Goal: Information Seeking & Learning: Understand process/instructions

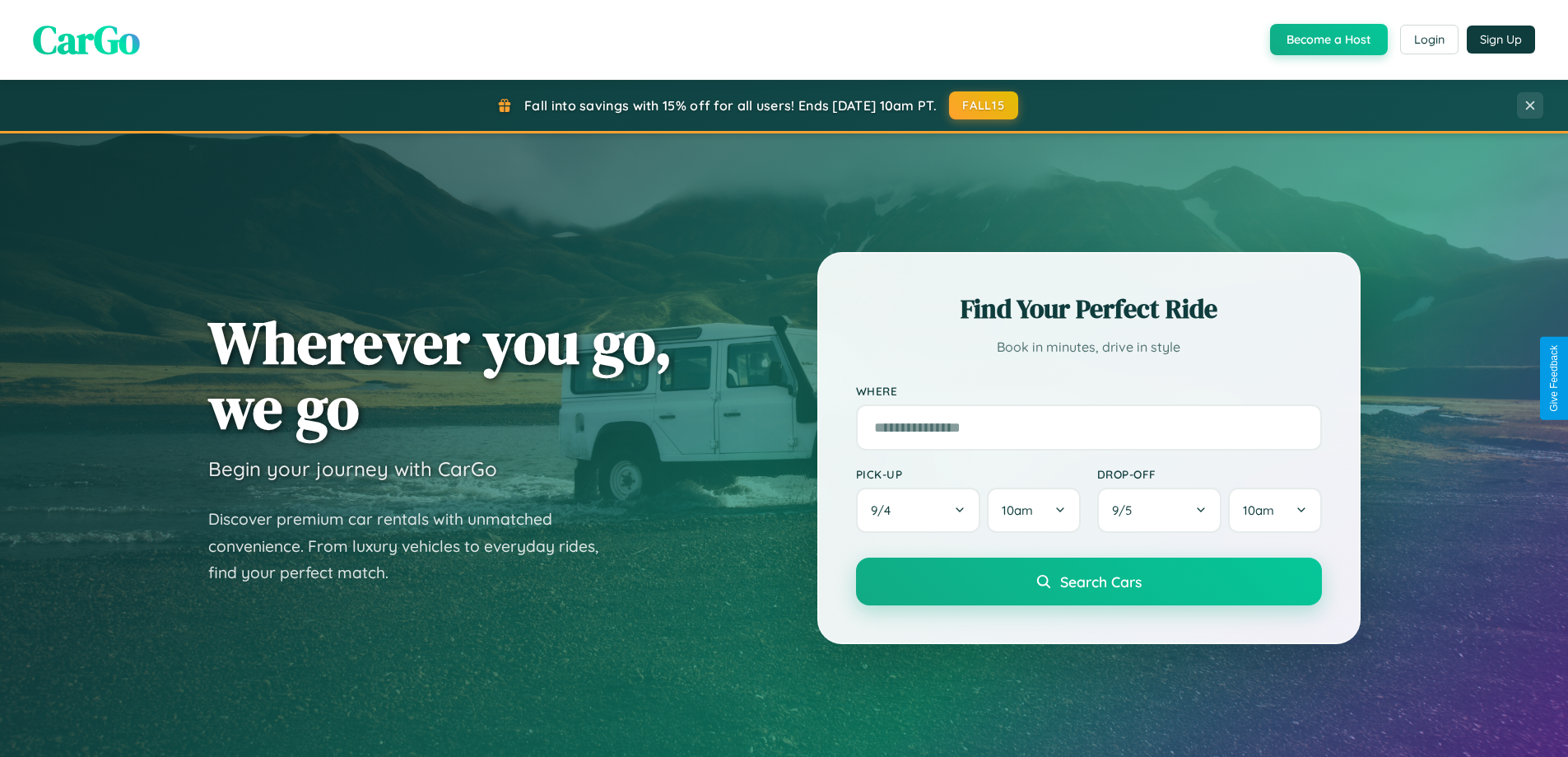
scroll to position [3169, 0]
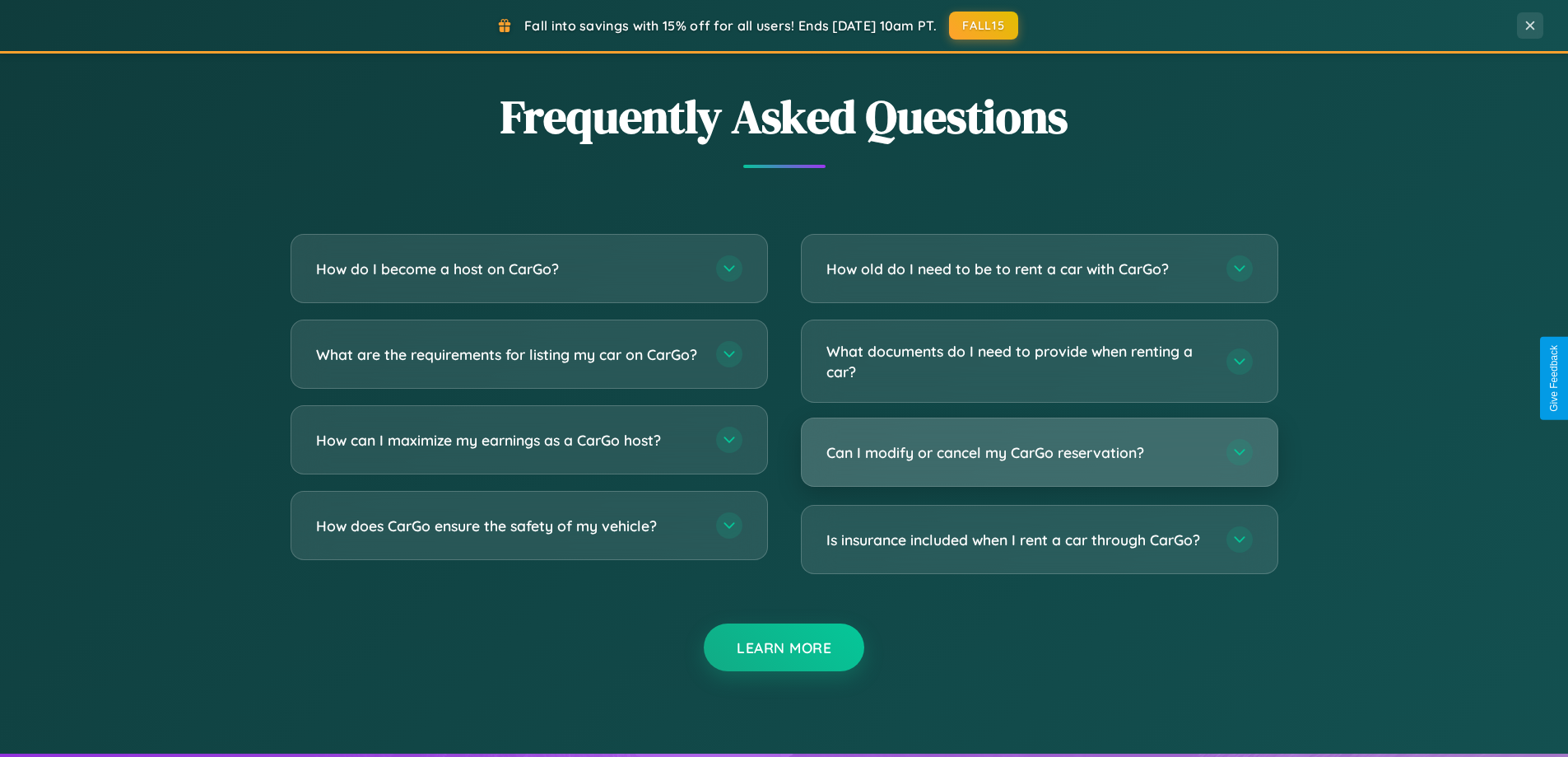
click at [1039, 452] on h3 "Can I modify or cancel my CarGo reservation?" at bounding box center [1017, 452] width 383 height 20
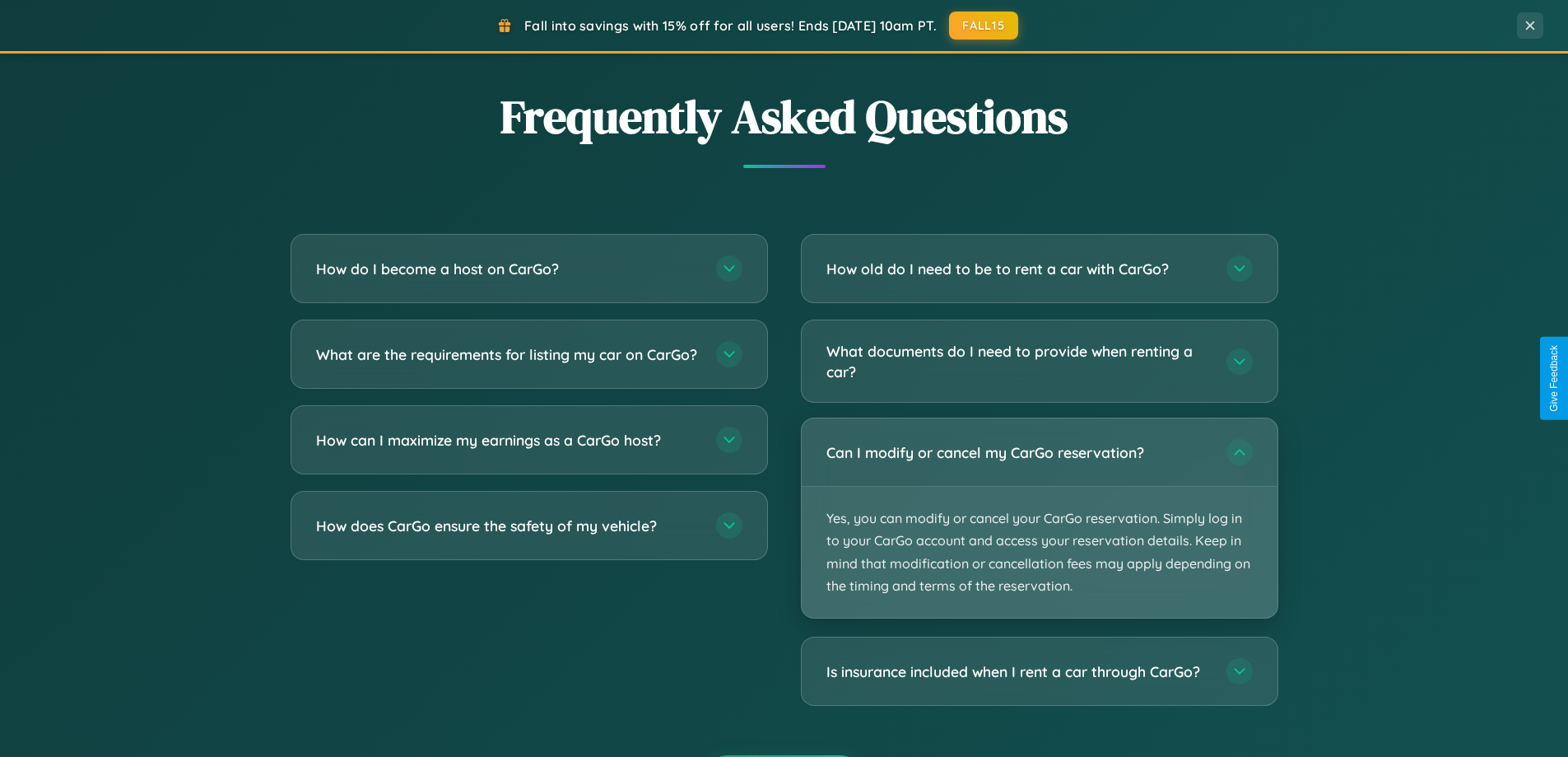
click at [1039, 518] on p "Yes, you can modify or cancel your CarGo reservation. Simply log in to your Car…" at bounding box center [1040, 552] width 476 height 131
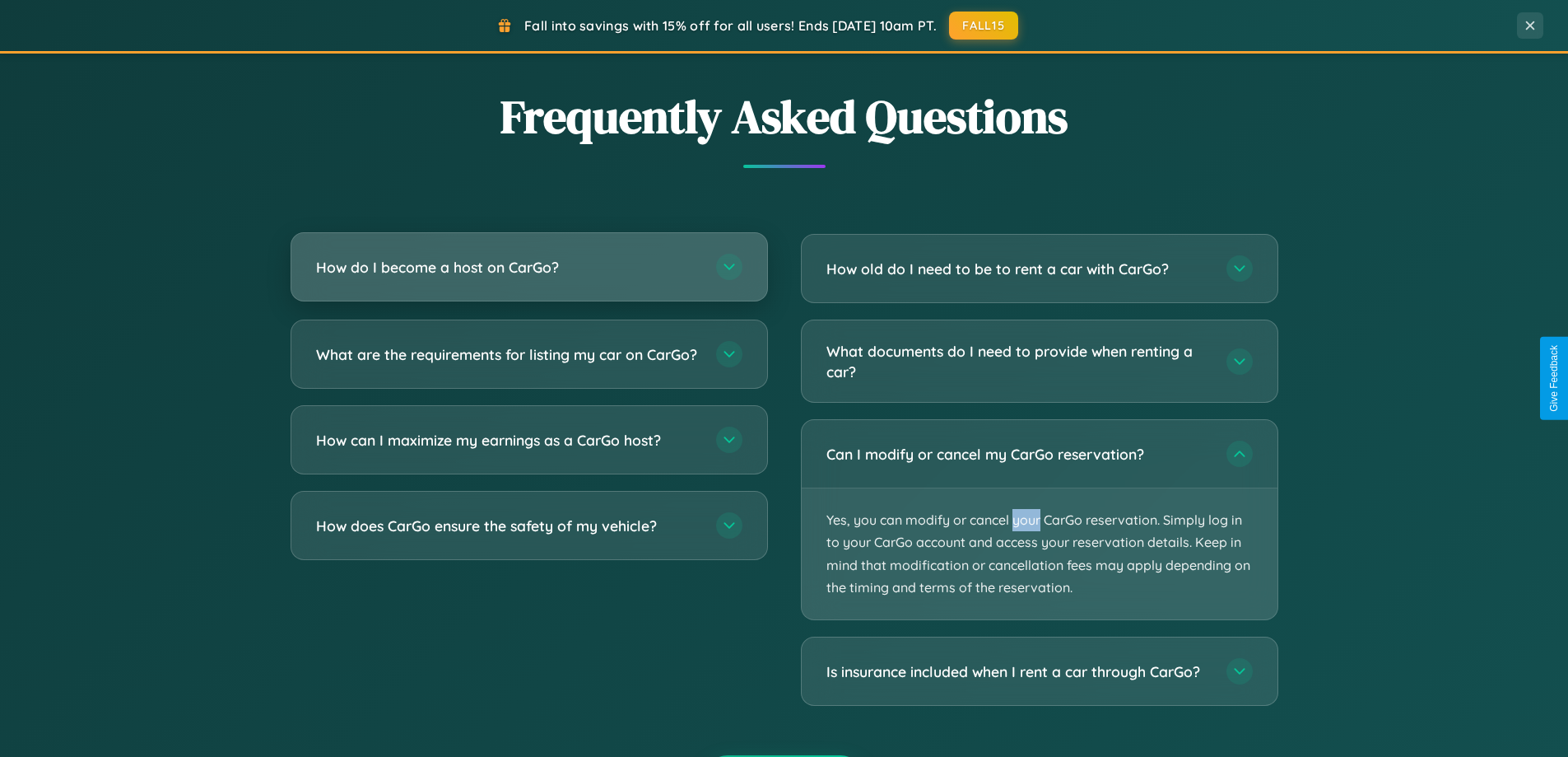
click at [528, 267] on h3 "How do I become a host on CarGo?" at bounding box center [507, 267] width 383 height 20
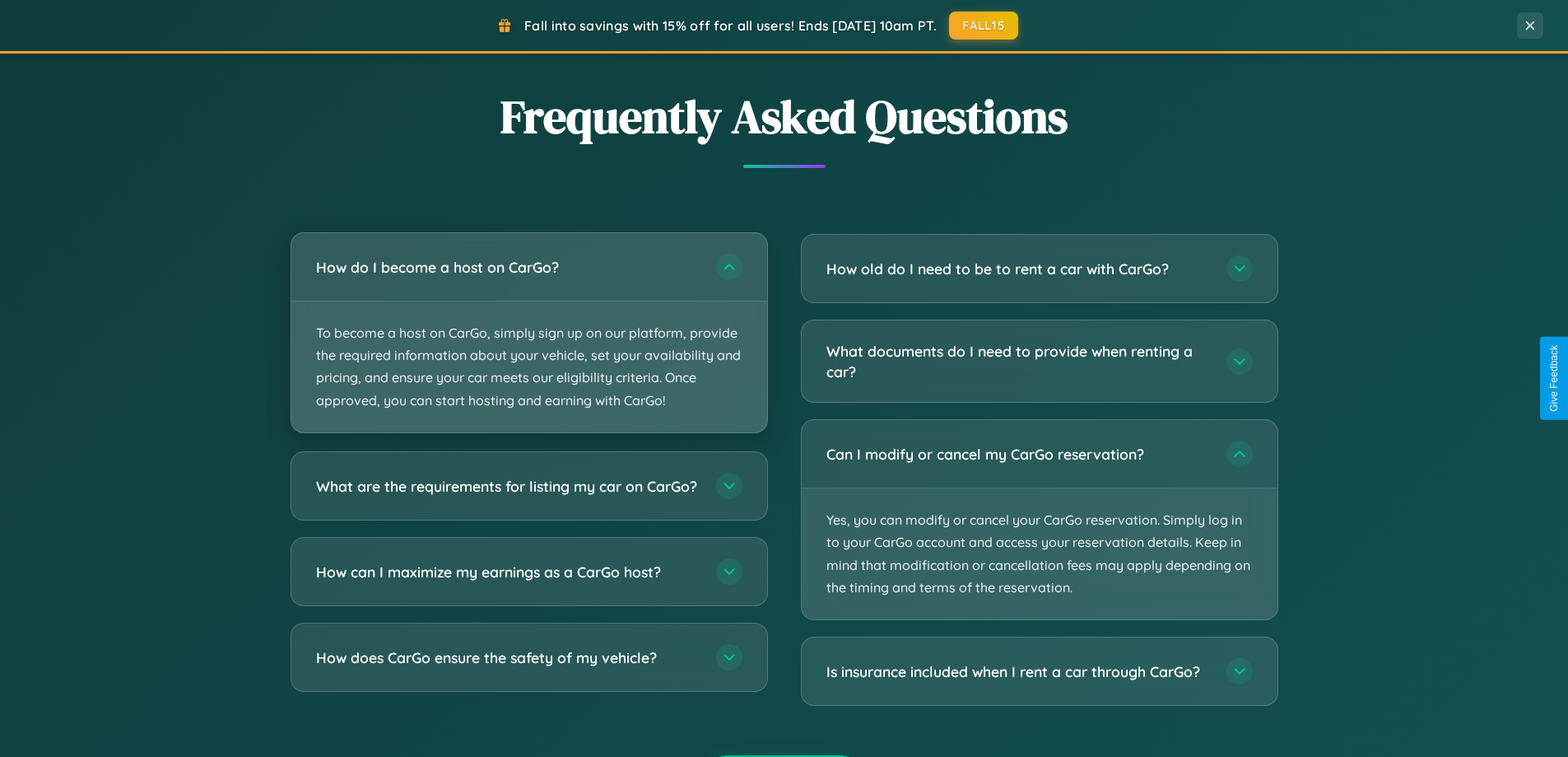
click at [528, 332] on p "To become a host on CarGo, simply sign up on our platform, provide the required…" at bounding box center [529, 366] width 476 height 131
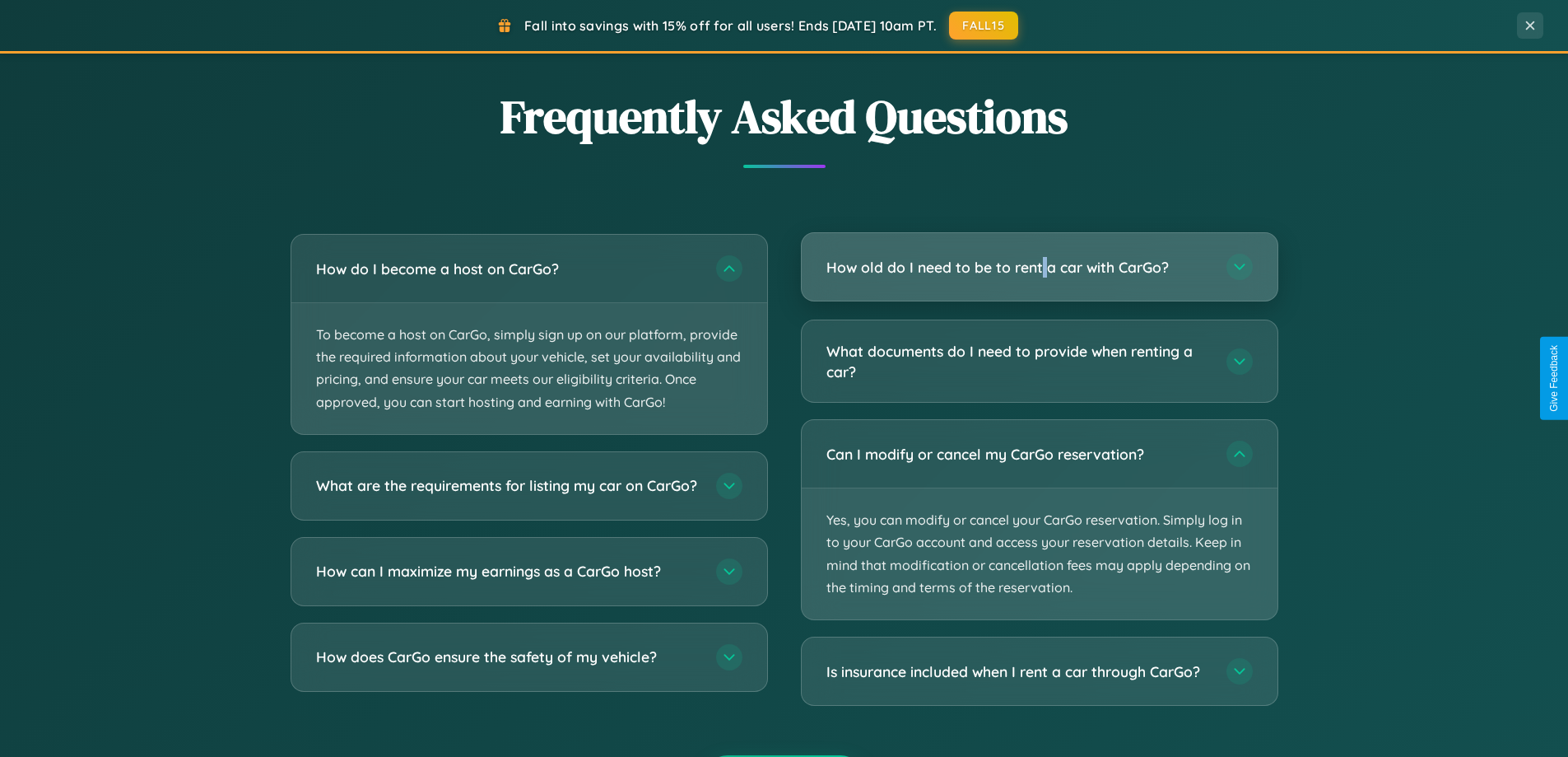
click at [1039, 267] on h3 "How old do I need to be to rent a car with CarGo?" at bounding box center [1017, 267] width 383 height 20
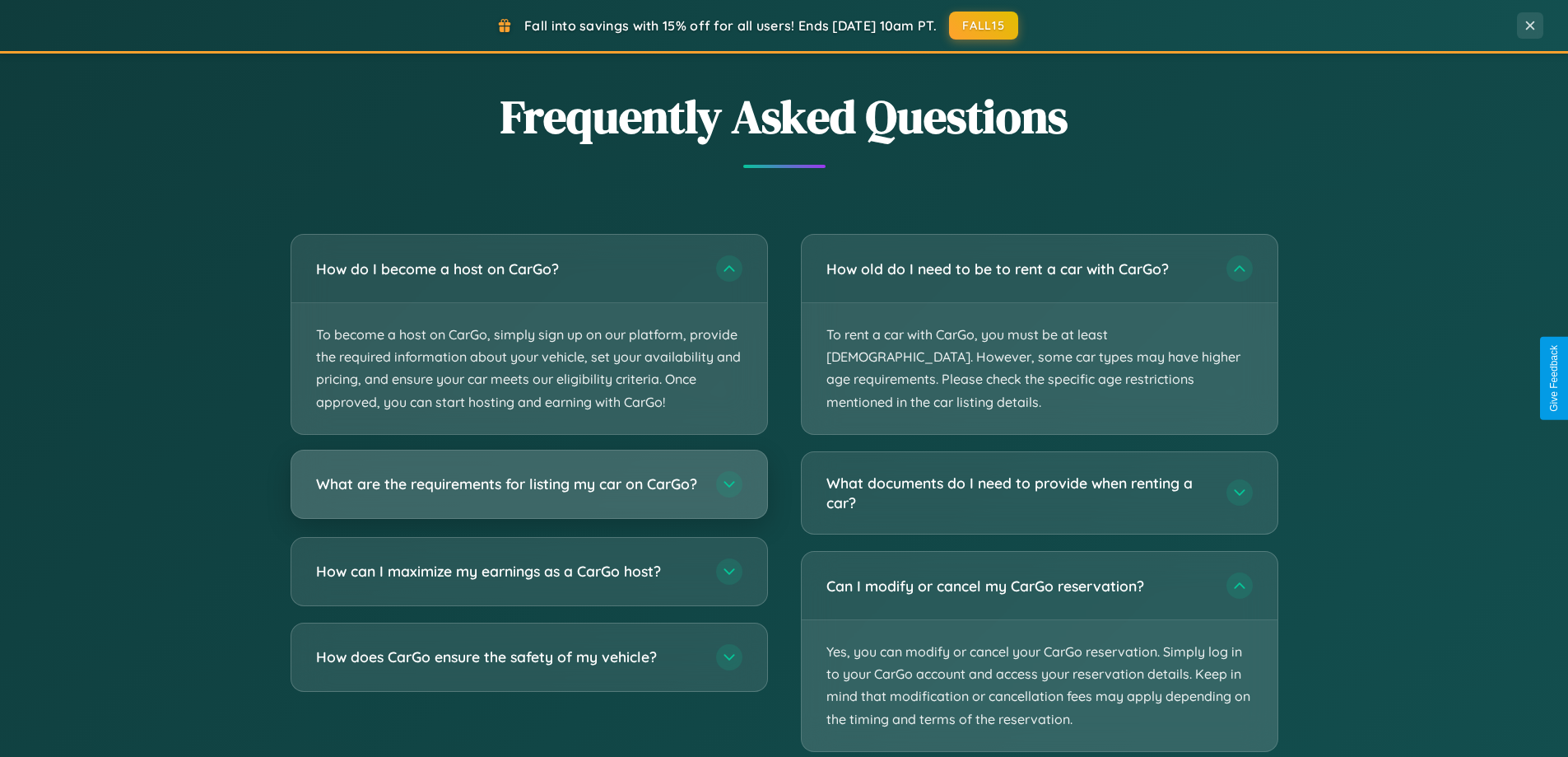
click at [528, 493] on h3 "What are the requirements for listing my car on CarGo?" at bounding box center [507, 483] width 383 height 20
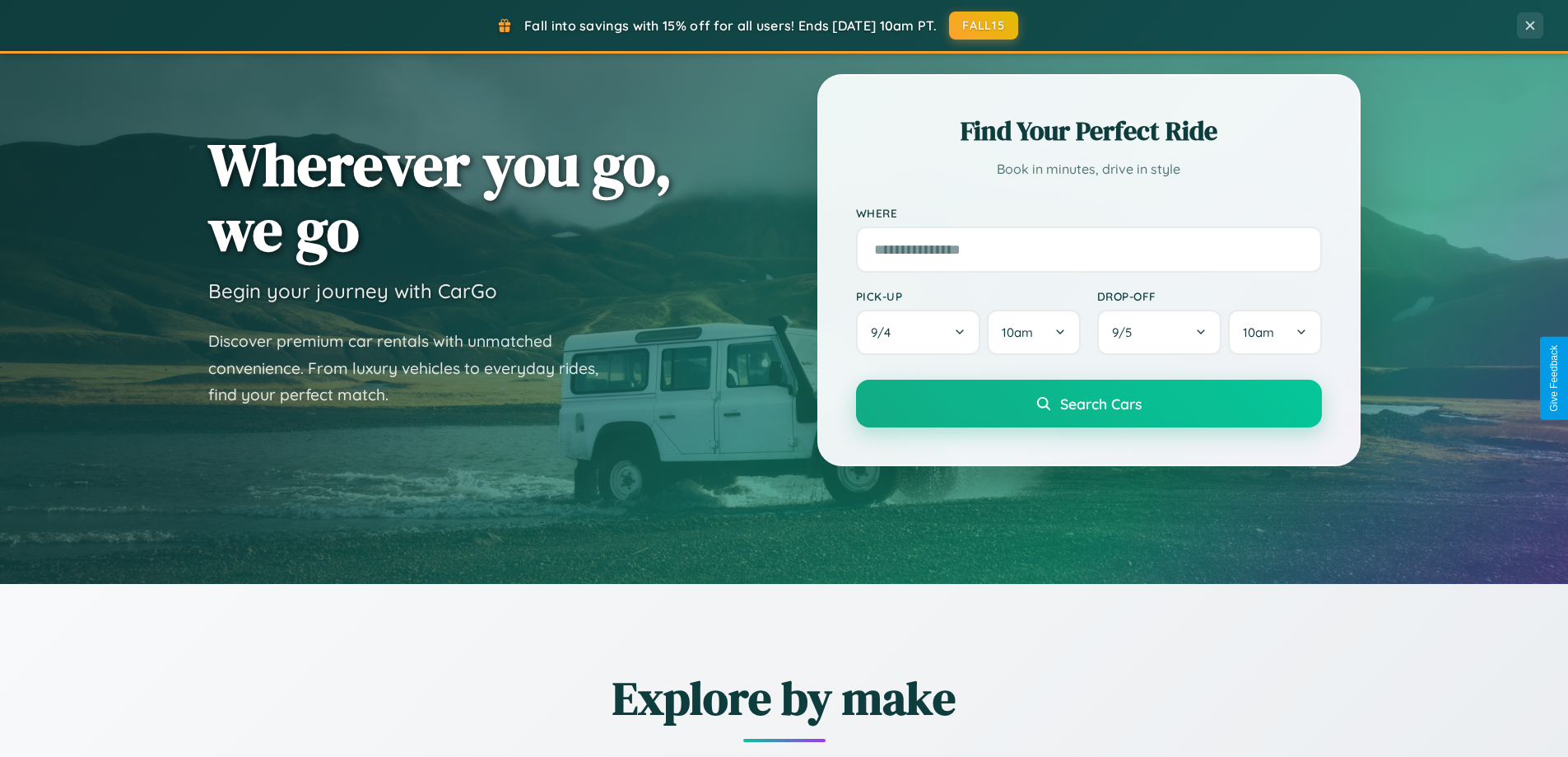
scroll to position [0, 0]
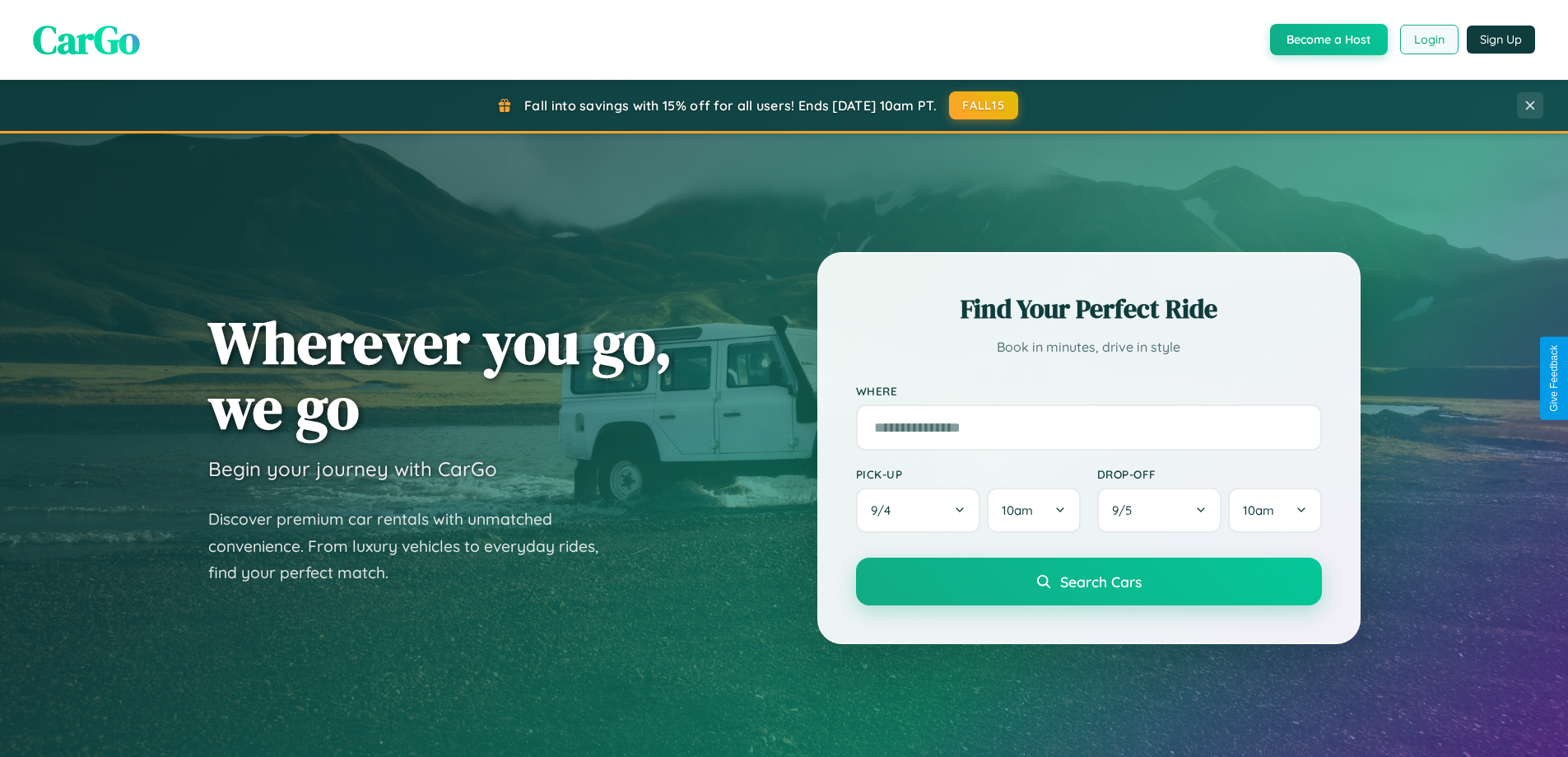
click at [1428, 39] on button "Login" at bounding box center [1429, 39] width 59 height 29
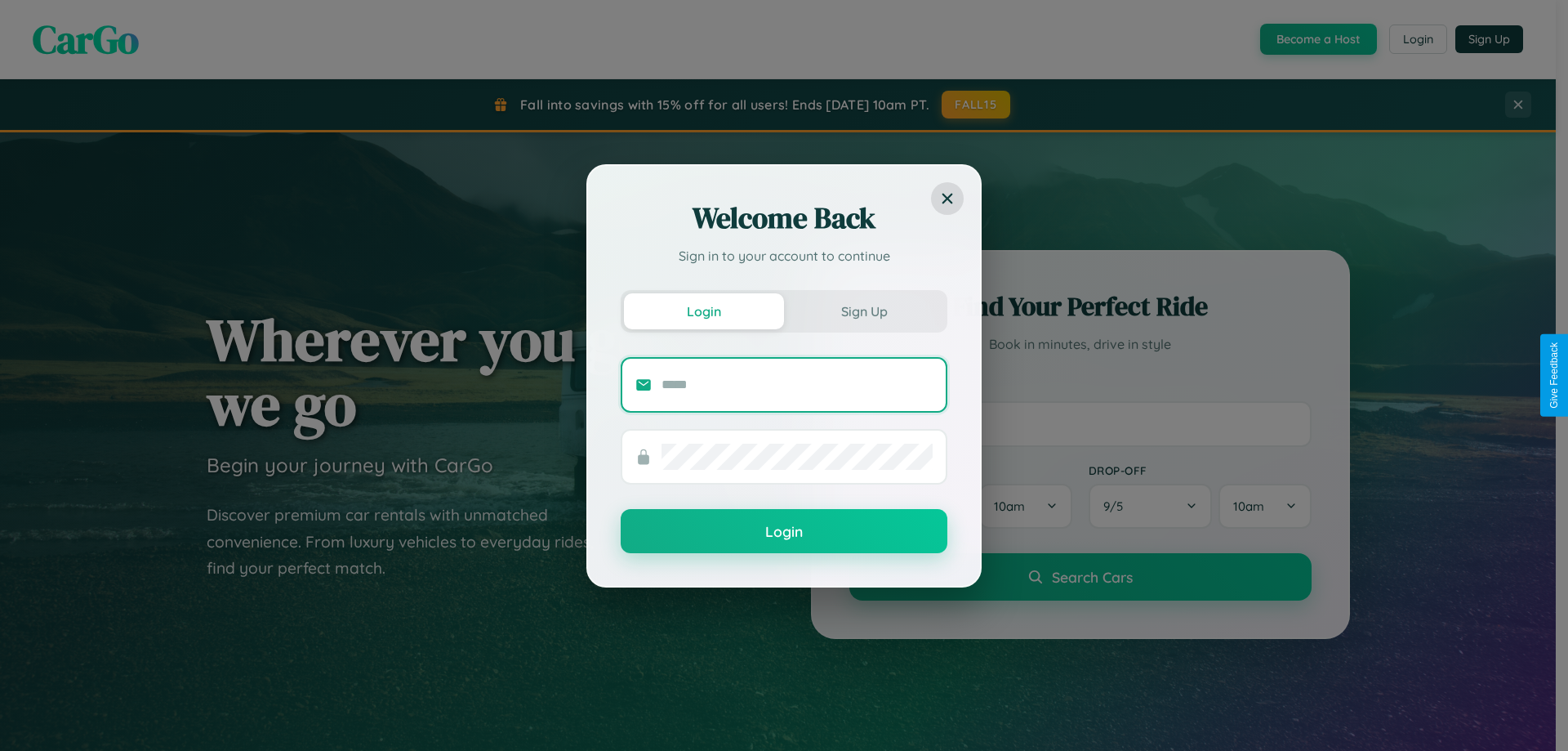
click at [797, 384] on input "text" at bounding box center [797, 385] width 271 height 26
type input "**********"
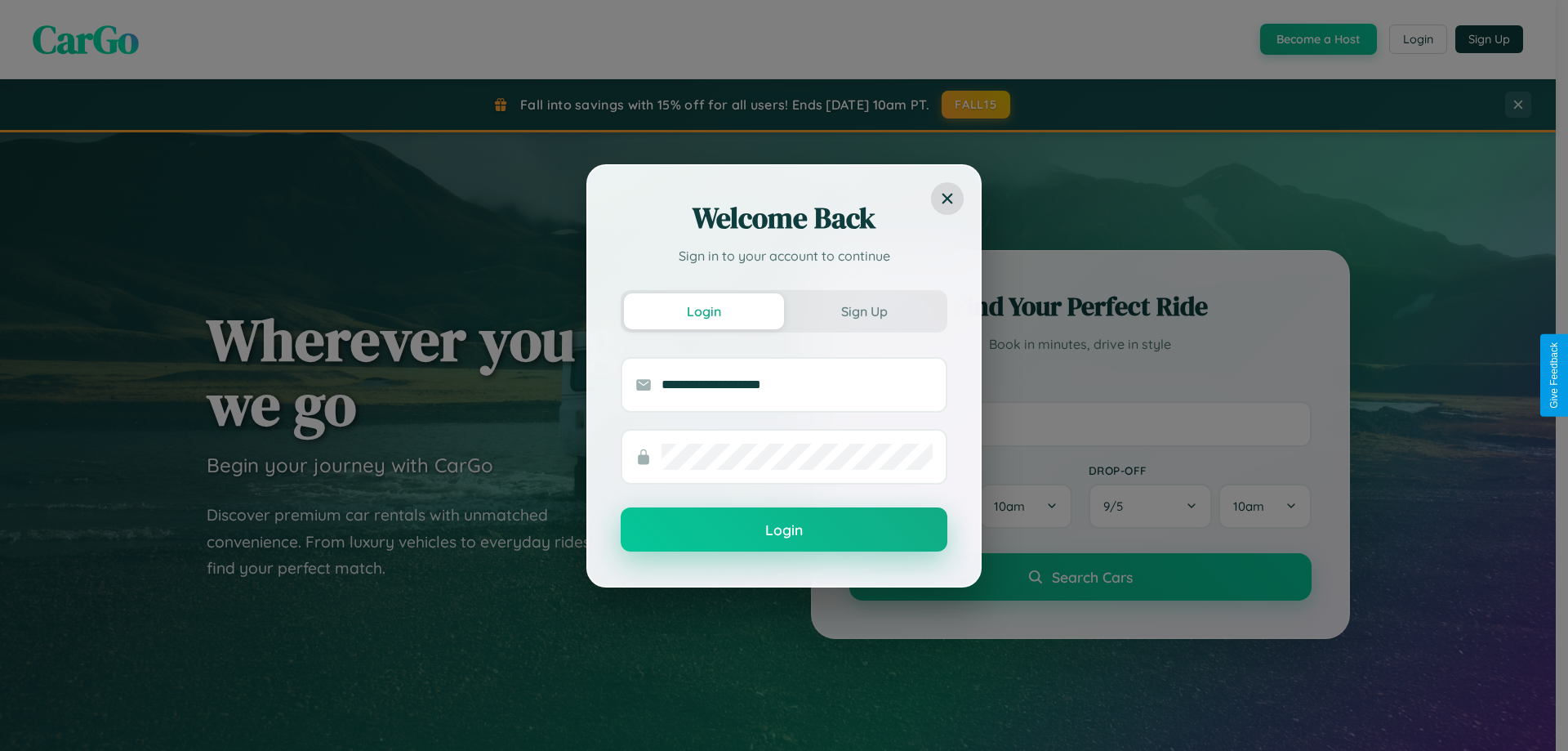
click at [784, 530] on button "Login" at bounding box center [784, 529] width 326 height 44
